Goal: Transaction & Acquisition: Book appointment/travel/reservation

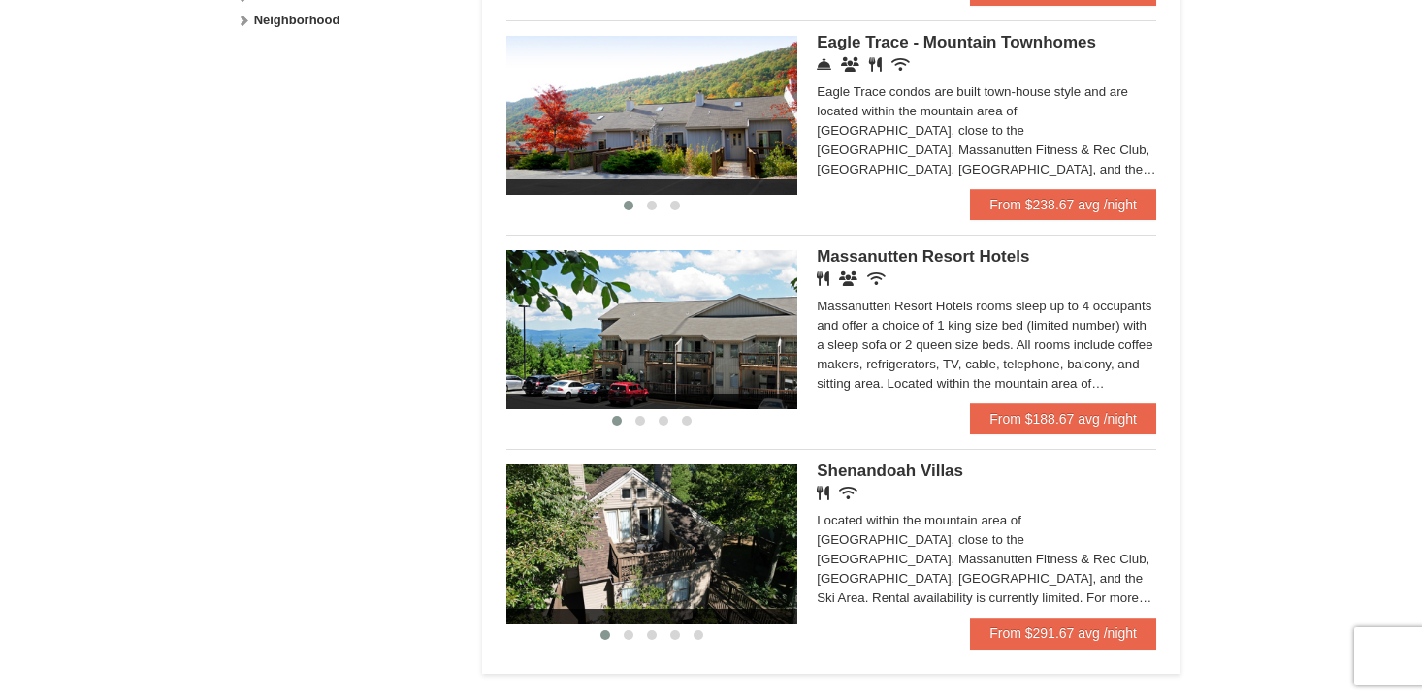
scroll to position [1068, 0]
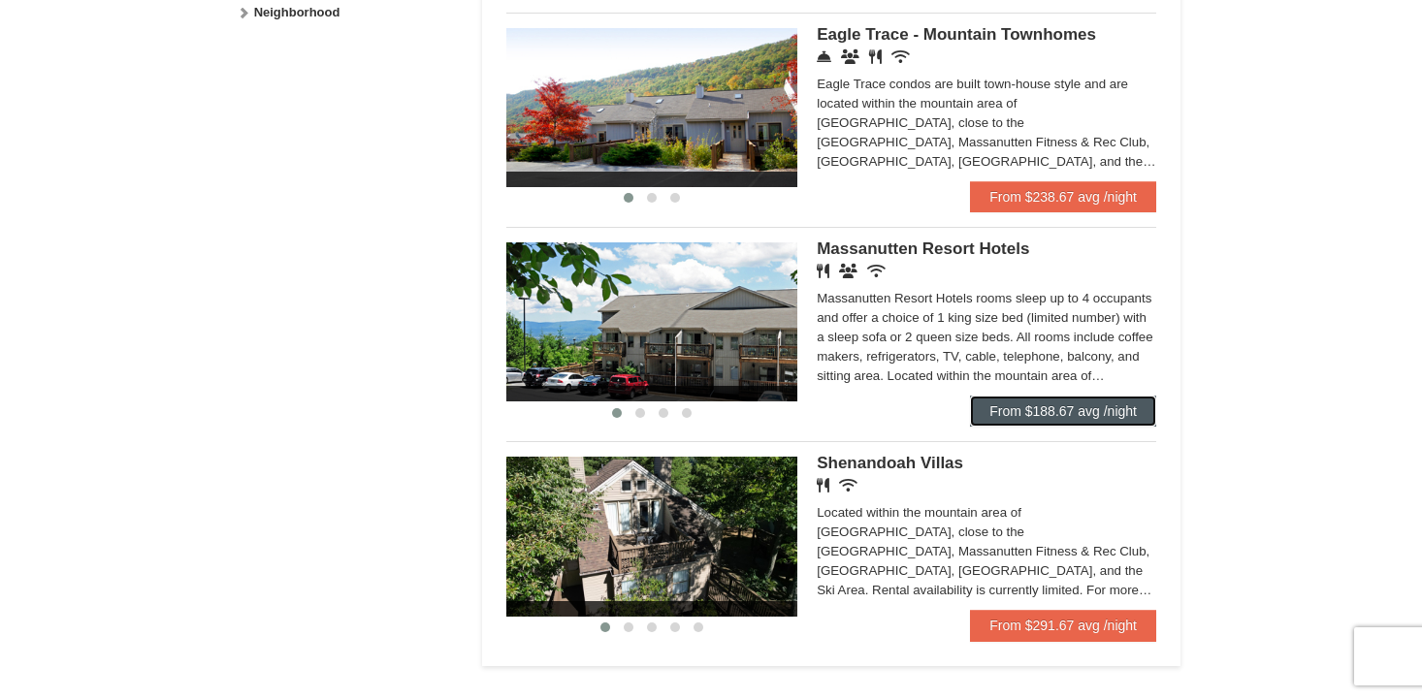
click at [1064, 418] on link "From $188.67 avg /night" at bounding box center [1063, 411] width 186 height 31
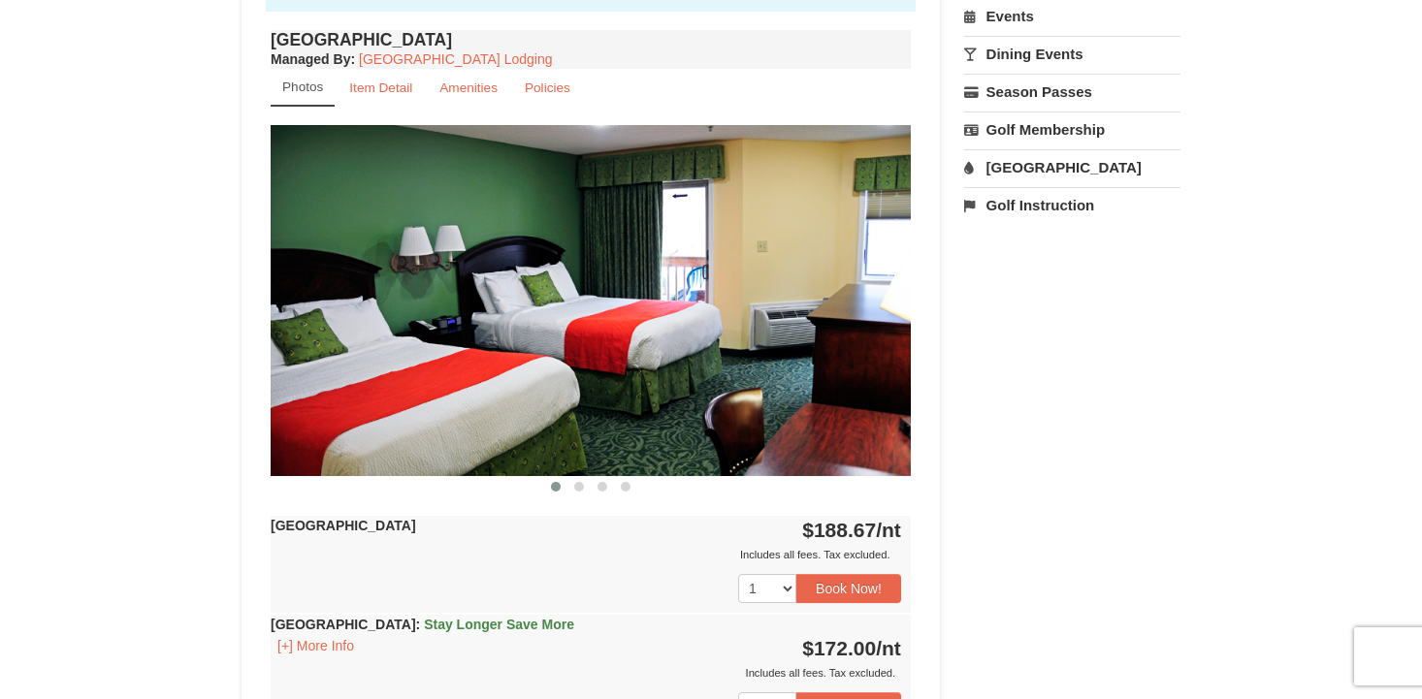
scroll to position [709, 0]
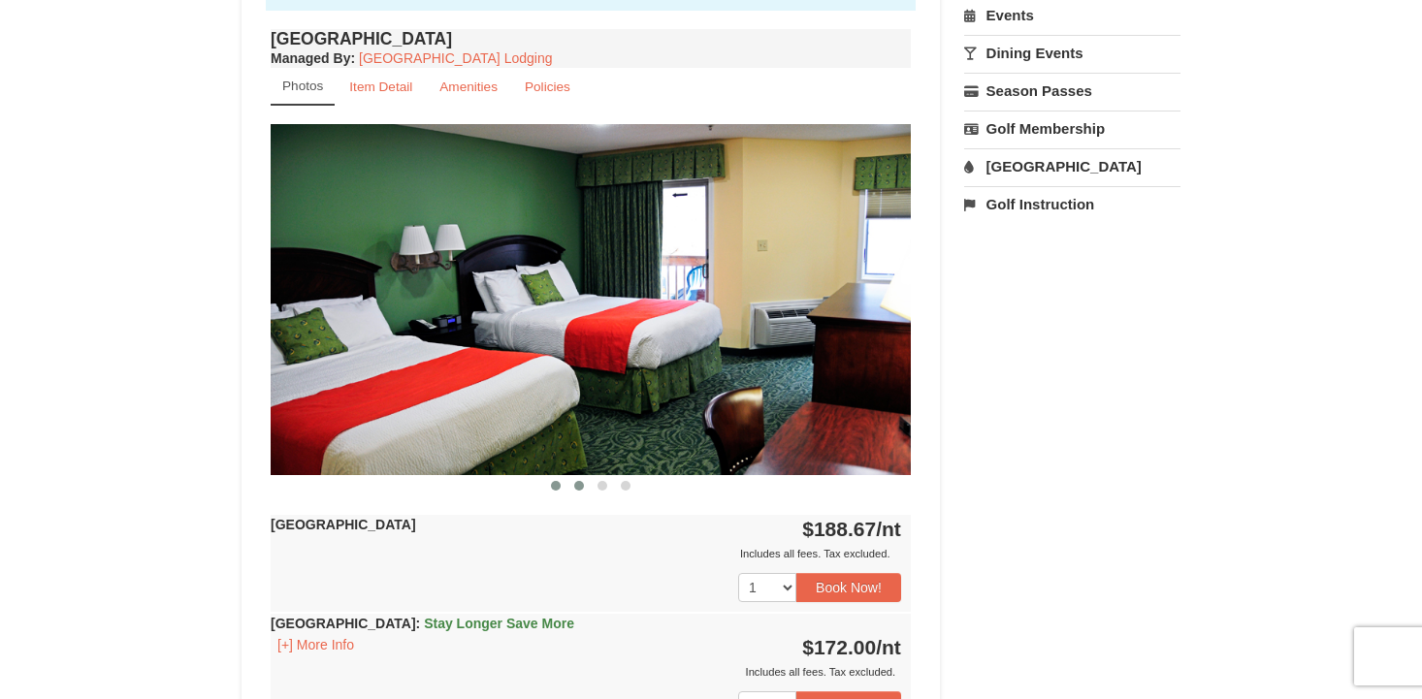
click at [574, 491] on button at bounding box center [578, 485] width 23 height 19
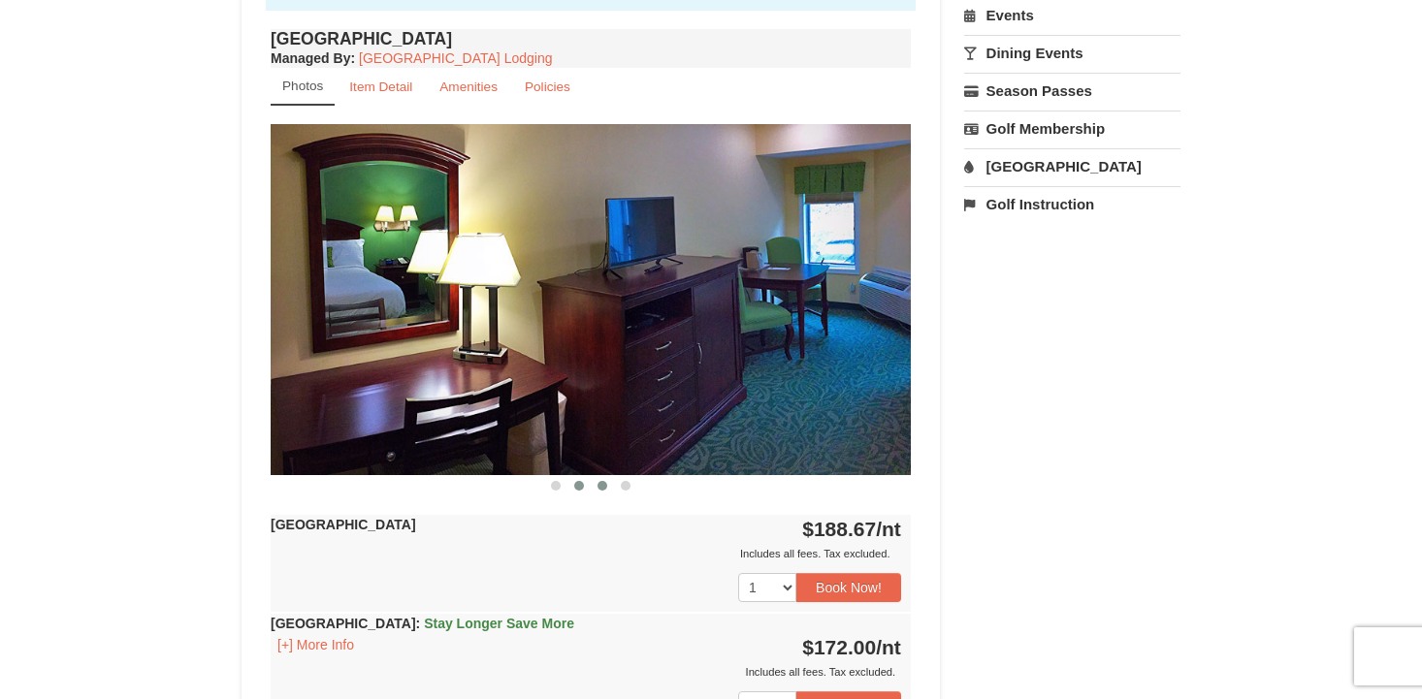
click at [604, 488] on span at bounding box center [602, 486] width 10 height 10
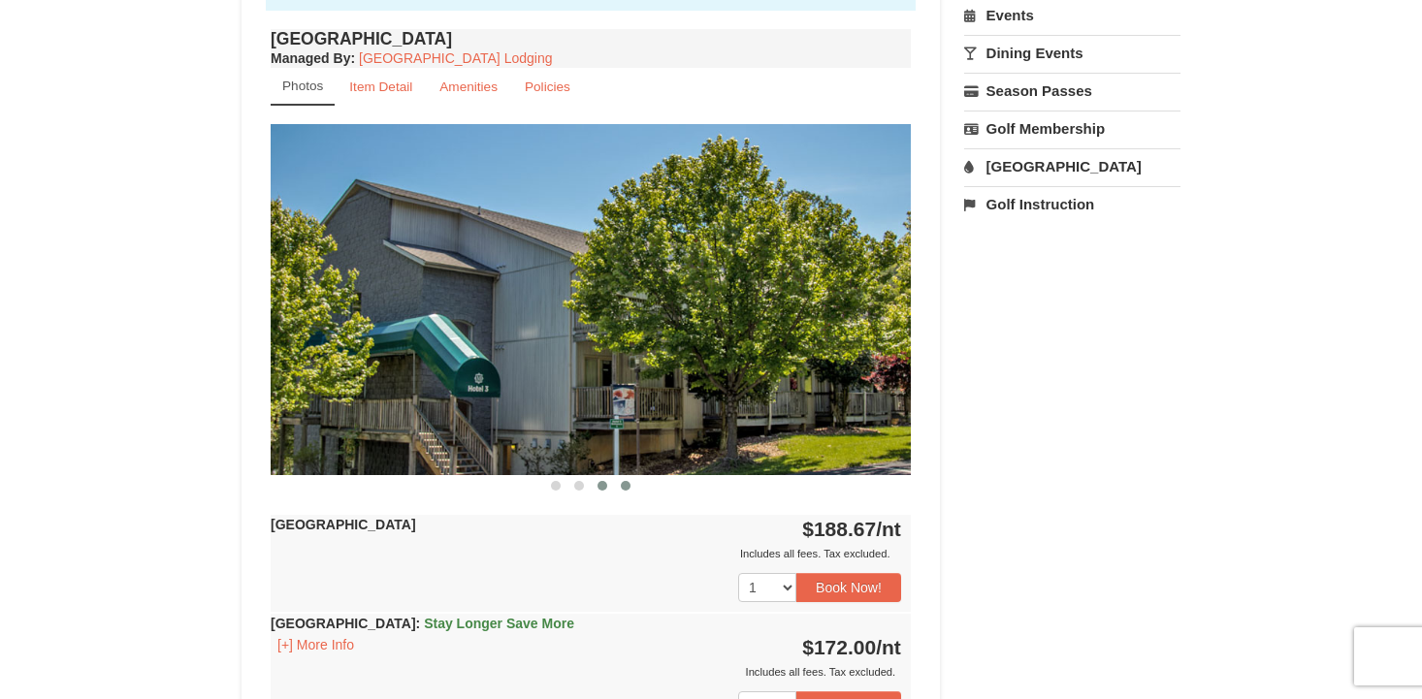
click at [625, 487] on span at bounding box center [626, 486] width 10 height 10
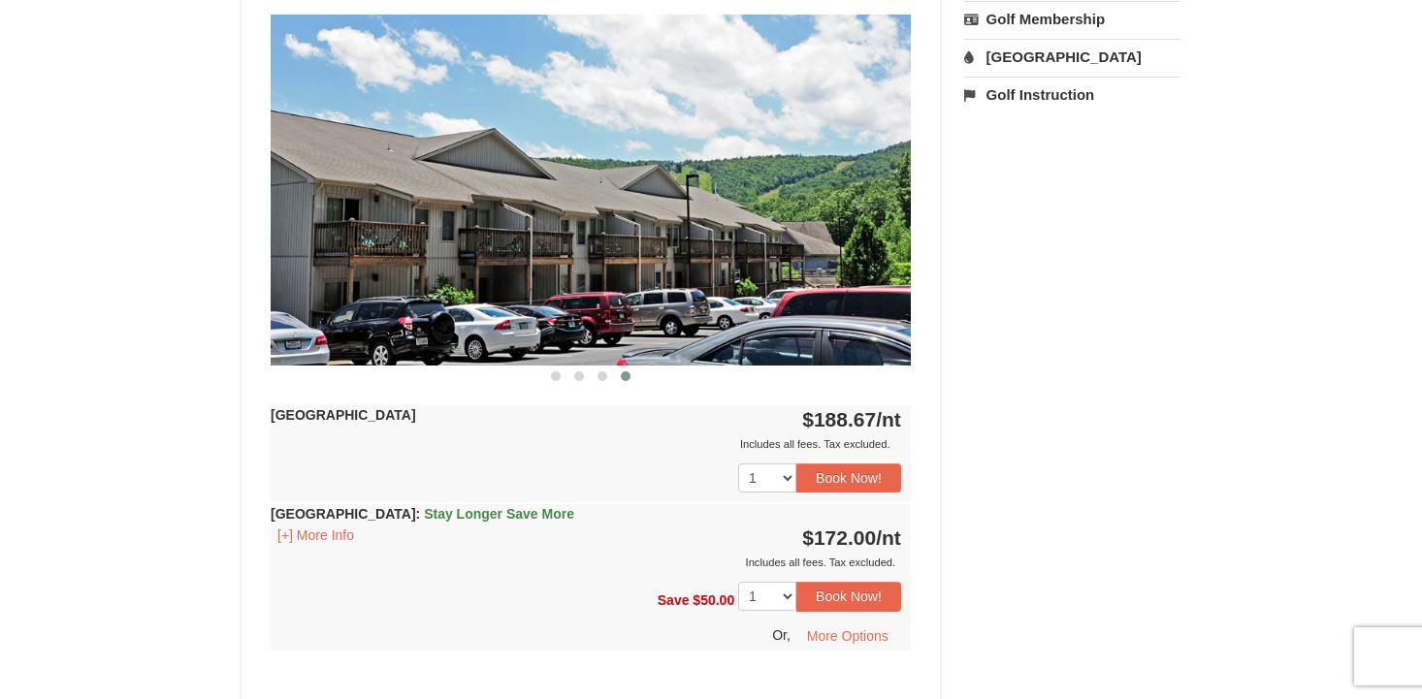
scroll to position [818, 0]
click at [528, 514] on span "Stay Longer Save More" at bounding box center [499, 515] width 150 height 16
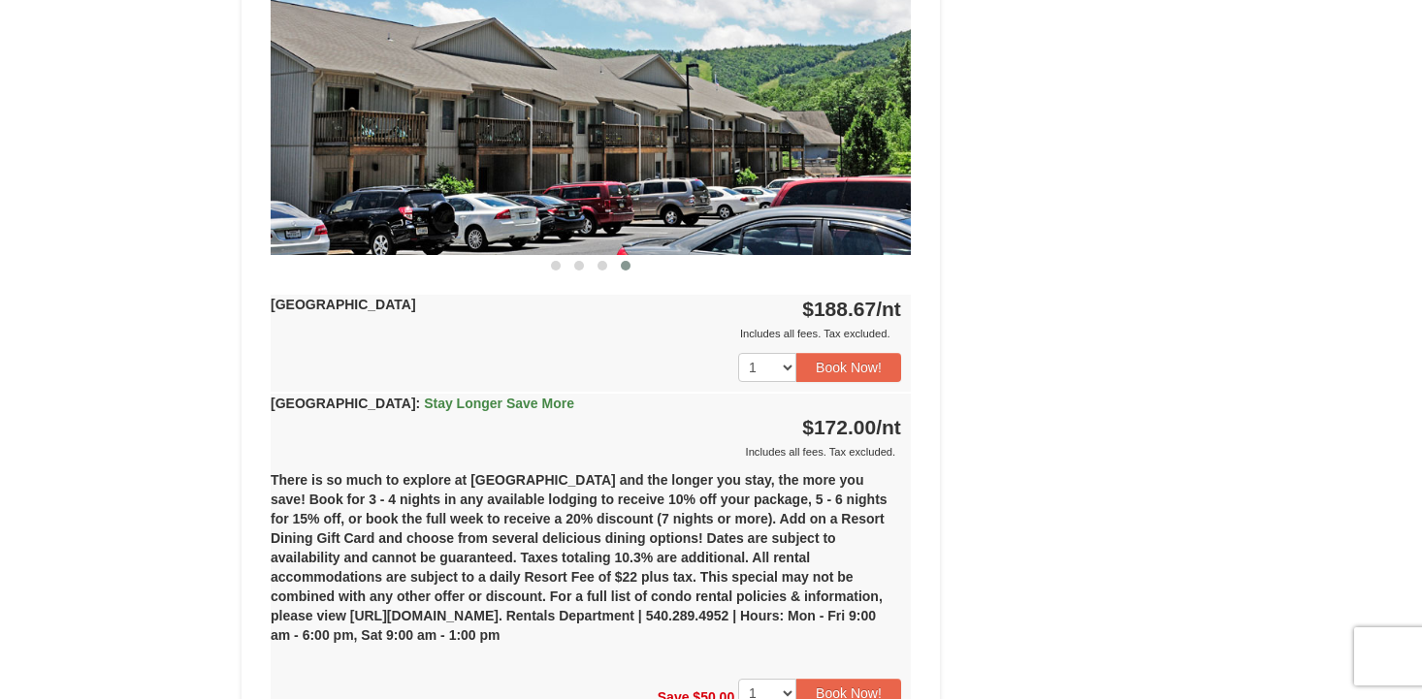
scroll to position [958, 0]
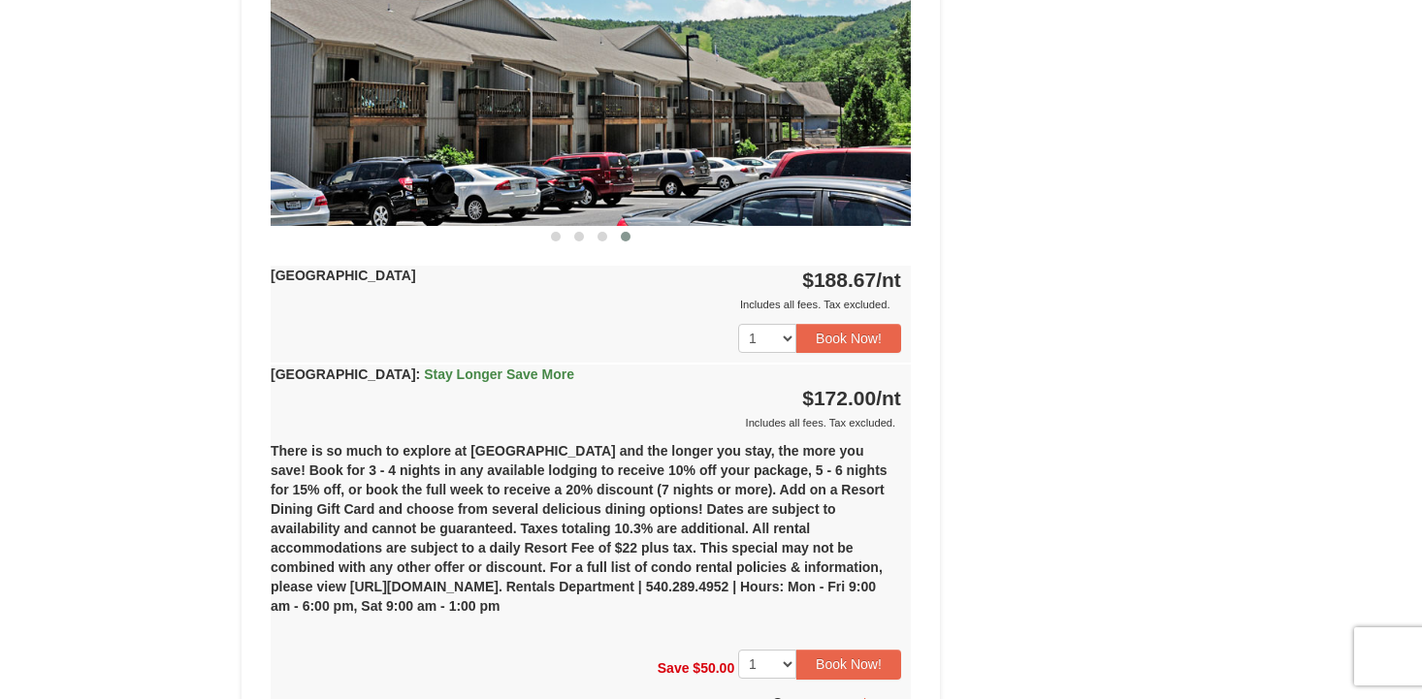
click at [483, 377] on span "Stay Longer Save More" at bounding box center [499, 375] width 150 height 16
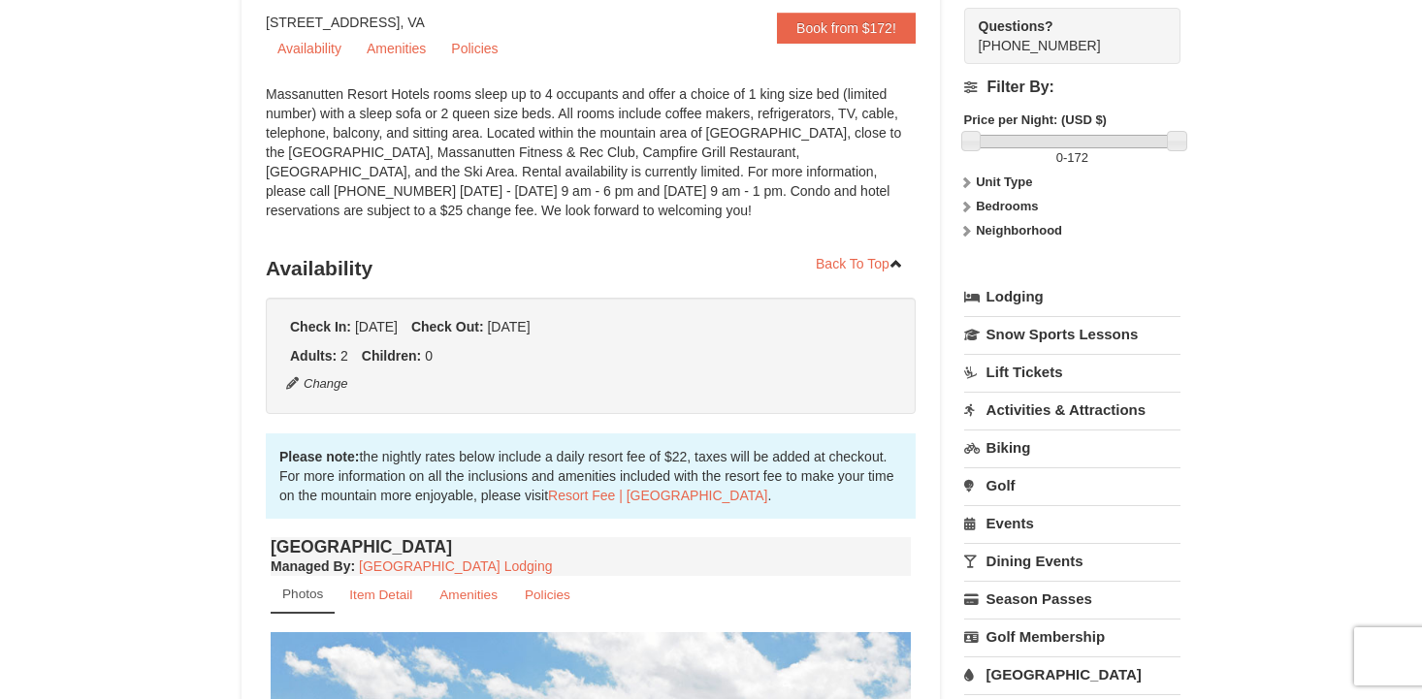
scroll to position [0, 0]
